Goal: Information Seeking & Learning: Learn about a topic

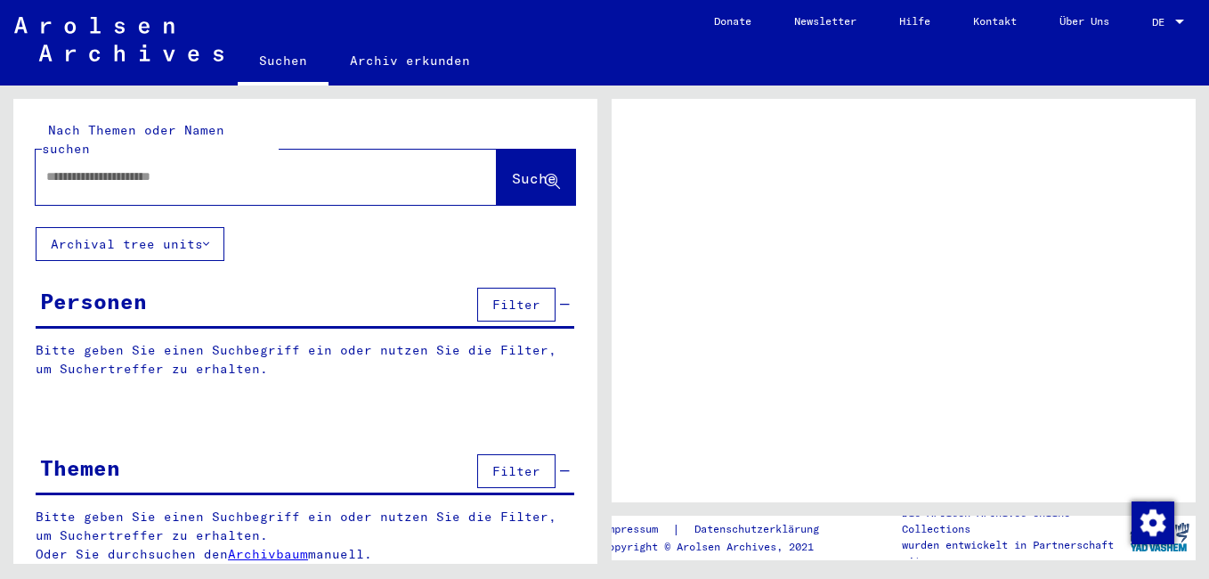
click at [87, 167] on input "text" at bounding box center [250, 176] width 408 height 19
type input "***"
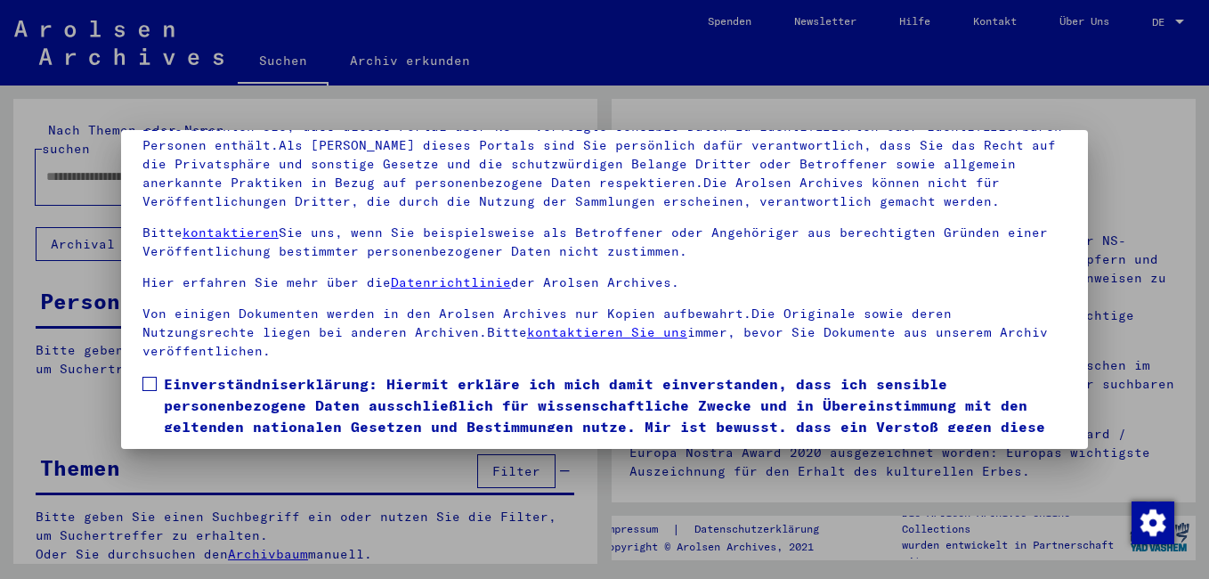
scroll to position [147, 0]
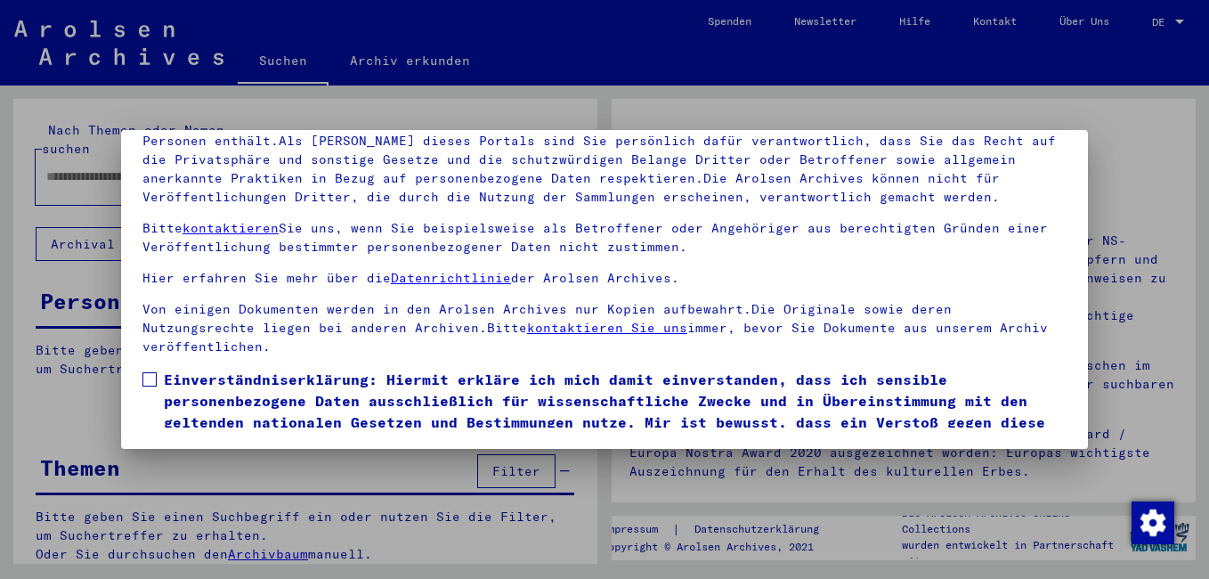
click at [149, 376] on span at bounding box center [149, 379] width 14 height 14
click at [1181, 21] on div at bounding box center [604, 289] width 1209 height 579
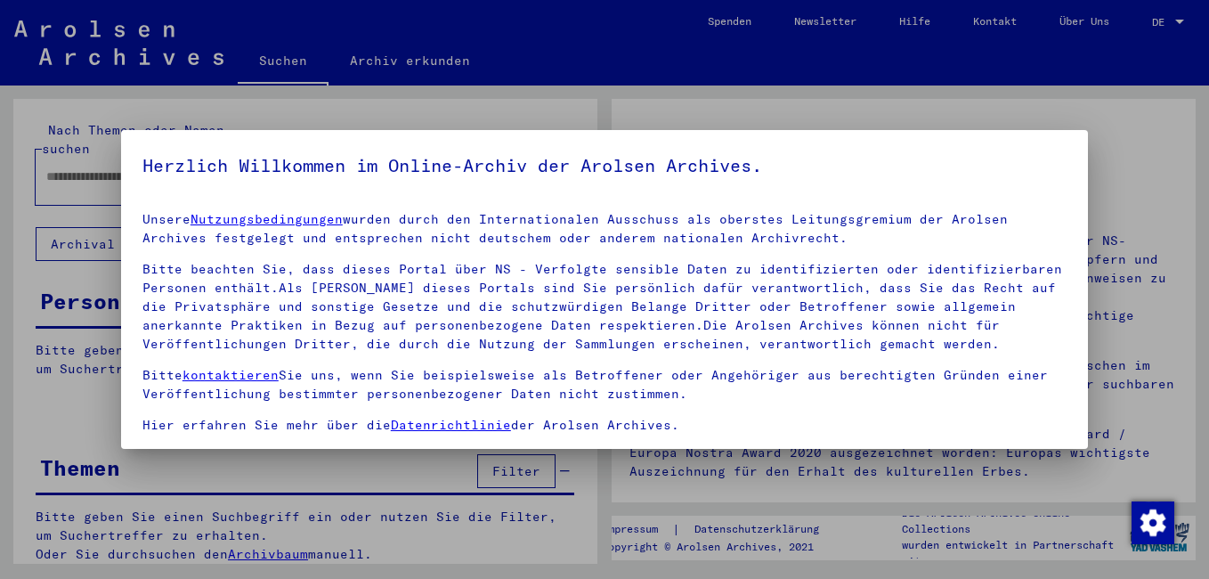
click at [1180, 20] on div at bounding box center [604, 289] width 1209 height 579
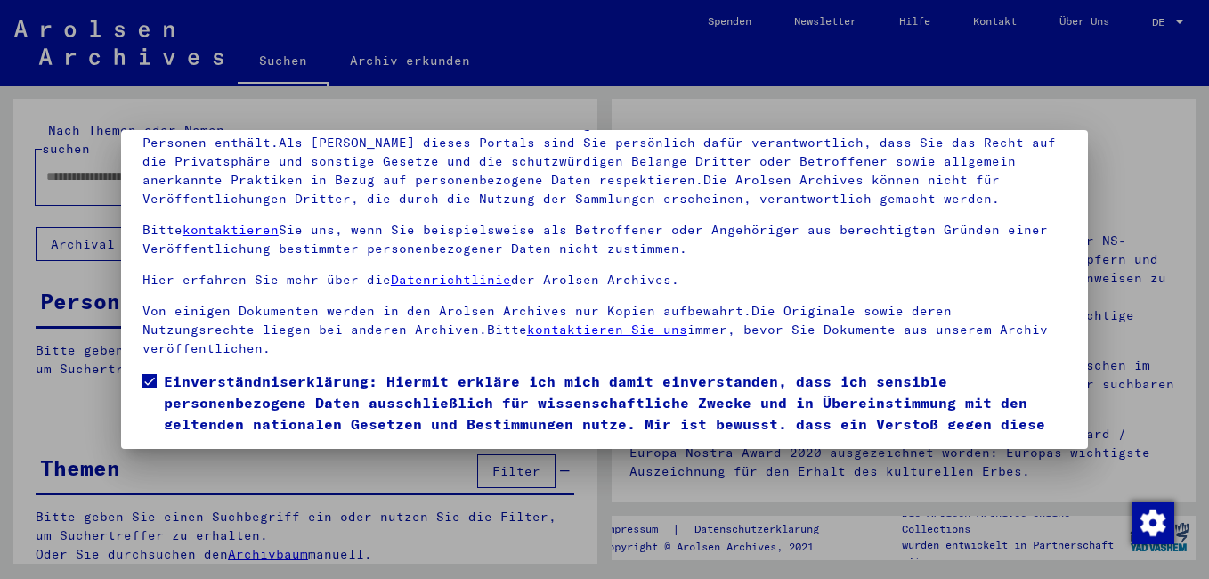
scroll to position [147, 0]
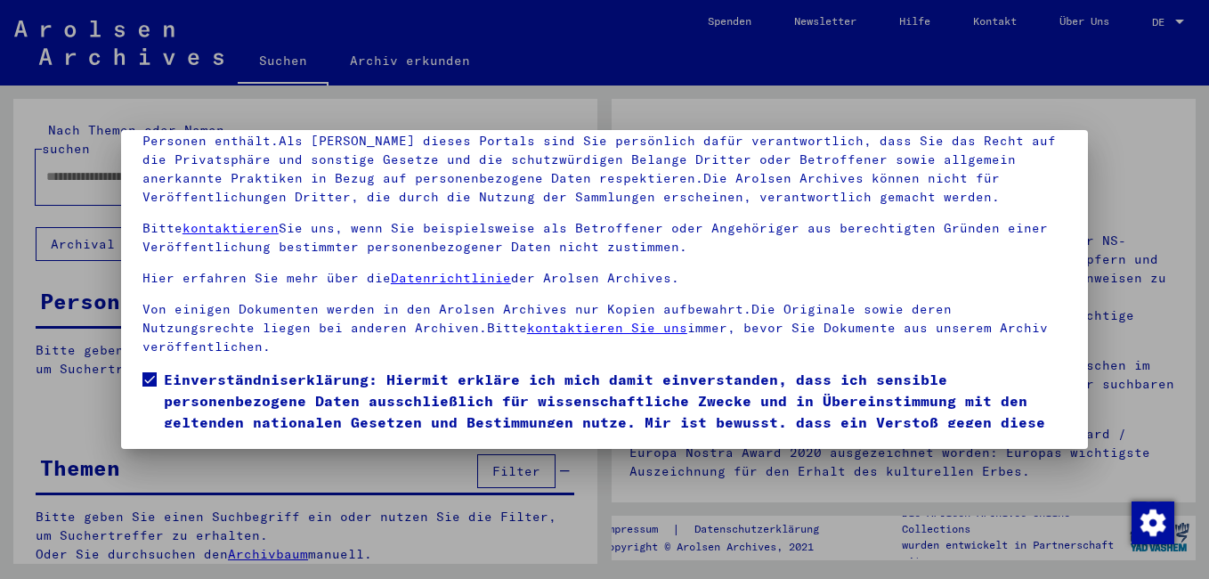
click at [35, 340] on div at bounding box center [604, 289] width 1209 height 579
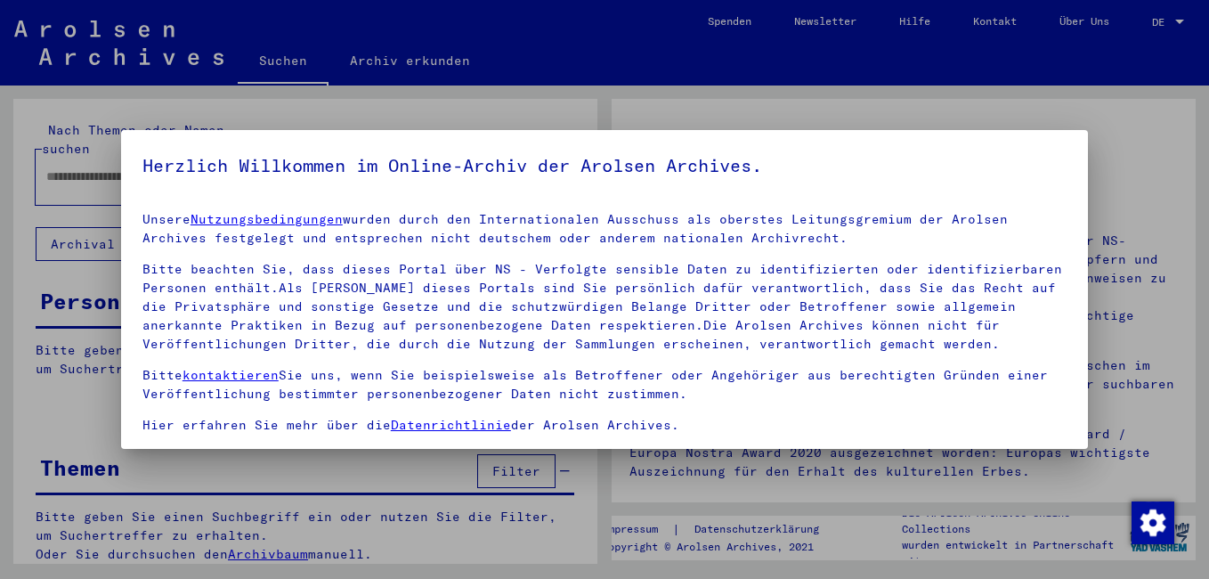
click at [993, 175] on h5 "Herzlich Willkommen im Online-Archiv der Arolsen Archives." at bounding box center [604, 165] width 924 height 28
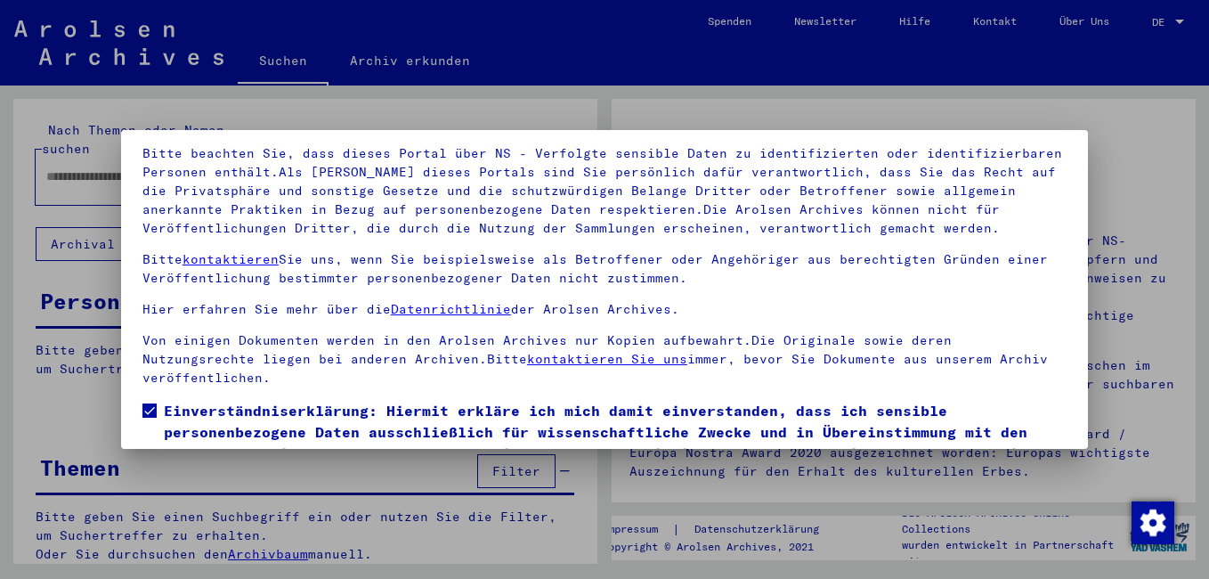
scroll to position [147, 0]
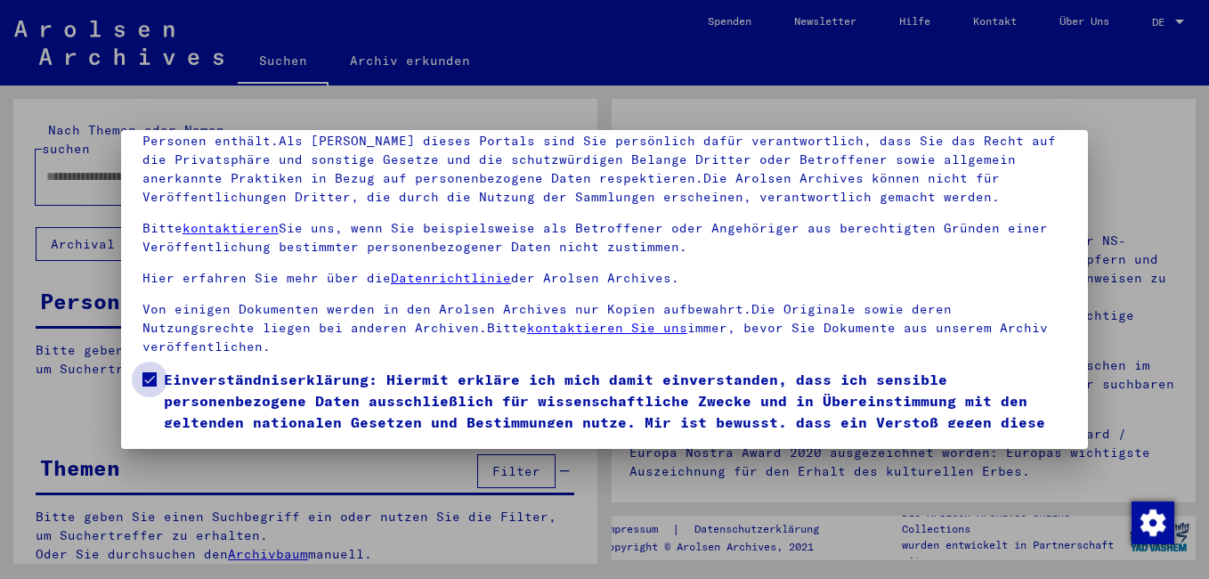
click at [799, 415] on span "Einverständniserklärung: Hiermit erkläre ich mich damit einverstanden, dass ich…" at bounding box center [615, 411] width 903 height 85
click at [148, 377] on span at bounding box center [149, 379] width 14 height 14
click at [14, 151] on div at bounding box center [604, 289] width 1209 height 579
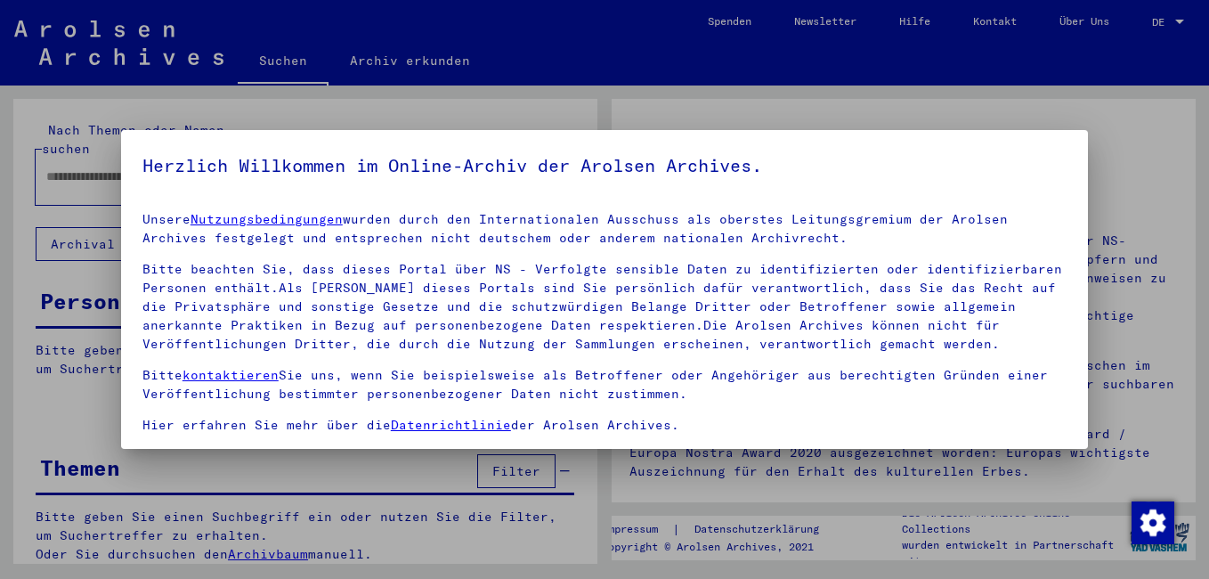
click at [14, 142] on div at bounding box center [604, 289] width 1209 height 579
